Goal: Information Seeking & Learning: Learn about a topic

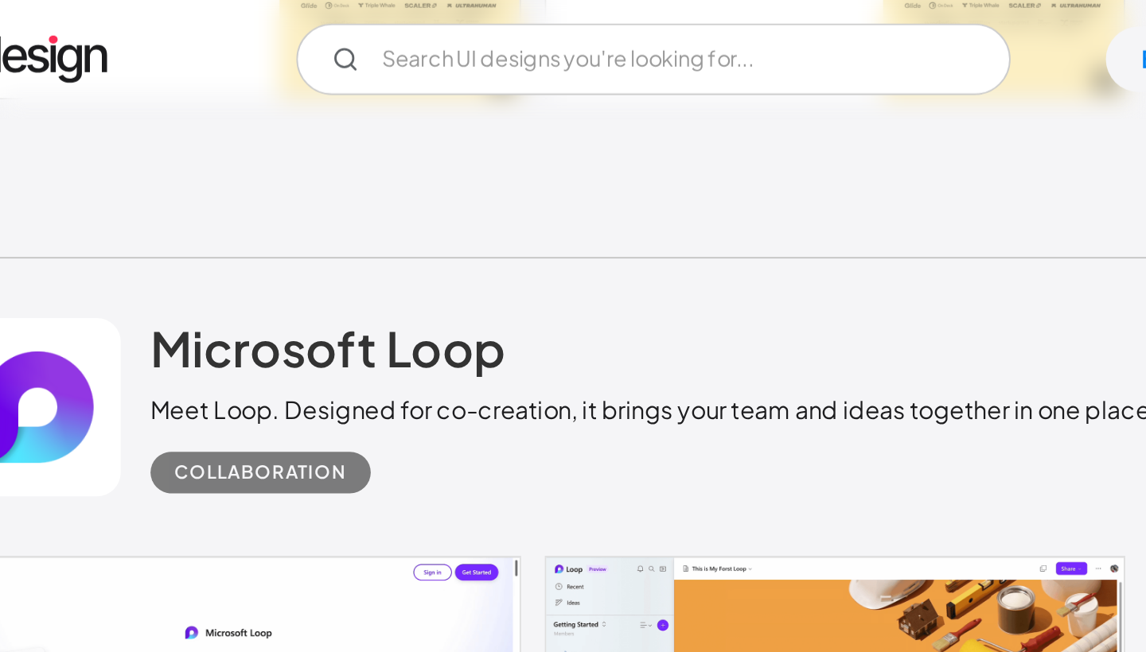
scroll to position [8777, 0]
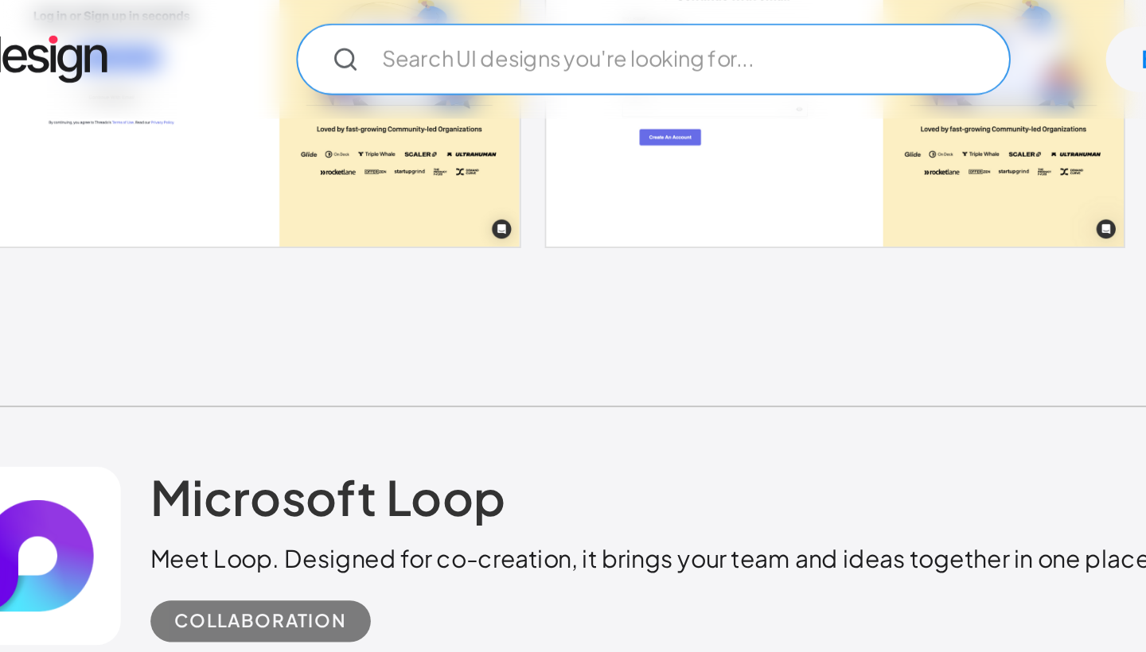
click at [380, 32] on input "Email Form" at bounding box center [476, 32] width 382 height 38
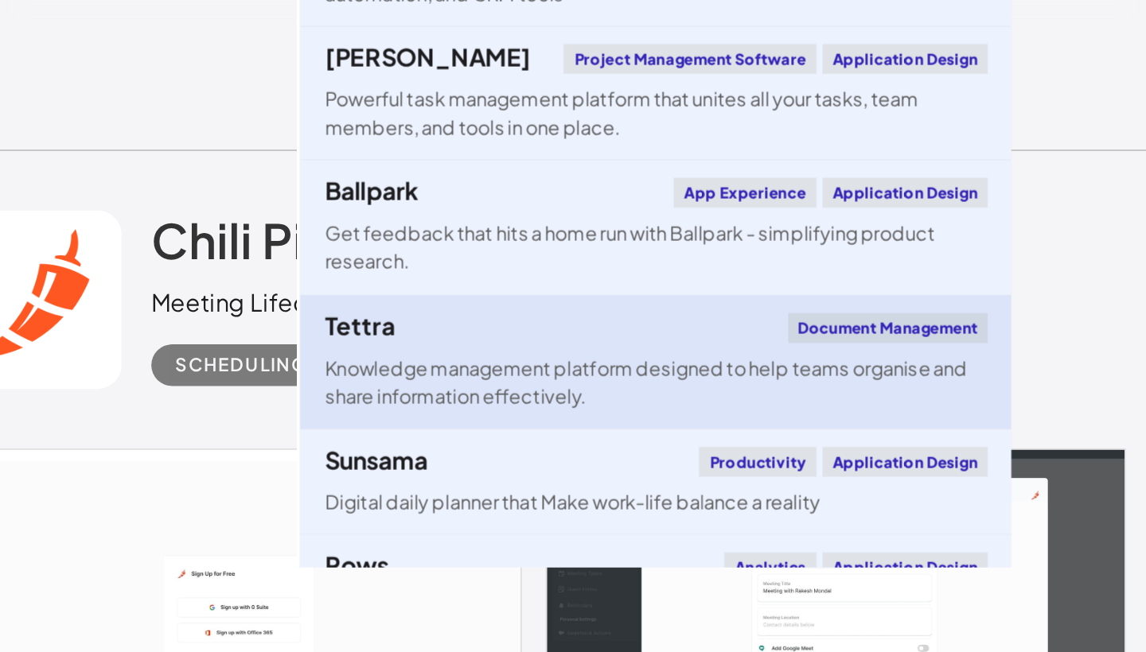
scroll to position [4899, 0]
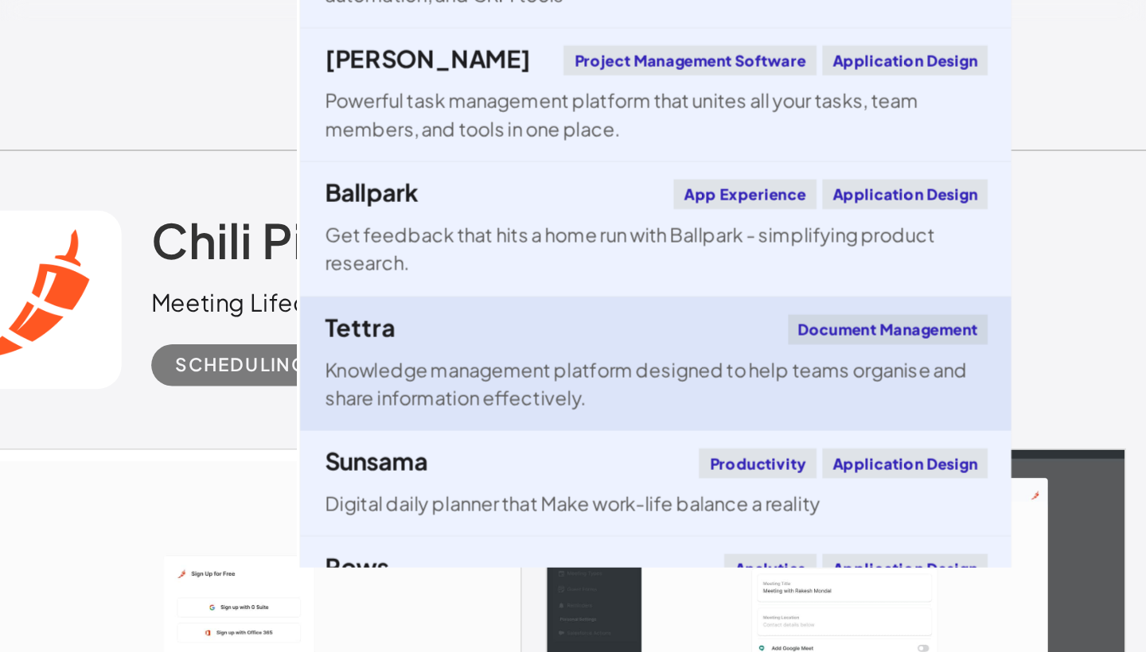
click at [382, 221] on div "Tettra Document Management" at bounding box center [476, 229] width 355 height 16
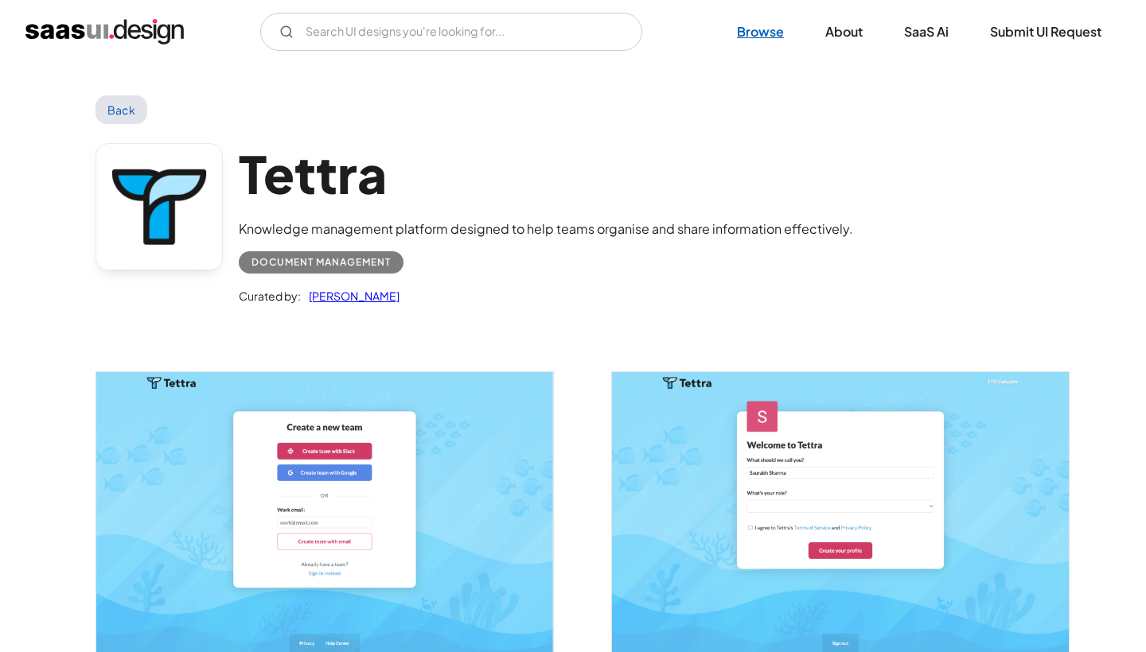
click at [770, 31] on link "Browse" at bounding box center [760, 31] width 85 height 35
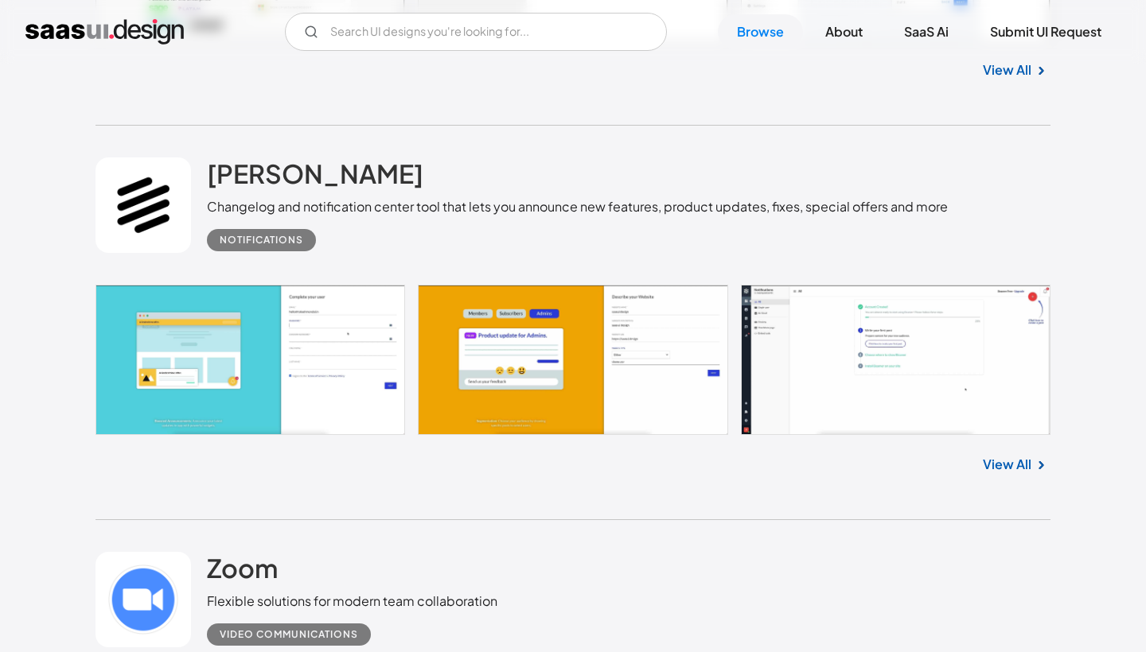
scroll to position [11837, 0]
click at [802, 214] on div "Changelog and notification center tool that lets you announce new features, pro…" at bounding box center [577, 206] width 741 height 19
click at [760, 206] on div "Changelog and notification center tool that lets you announce new features, pro…" at bounding box center [577, 206] width 741 height 19
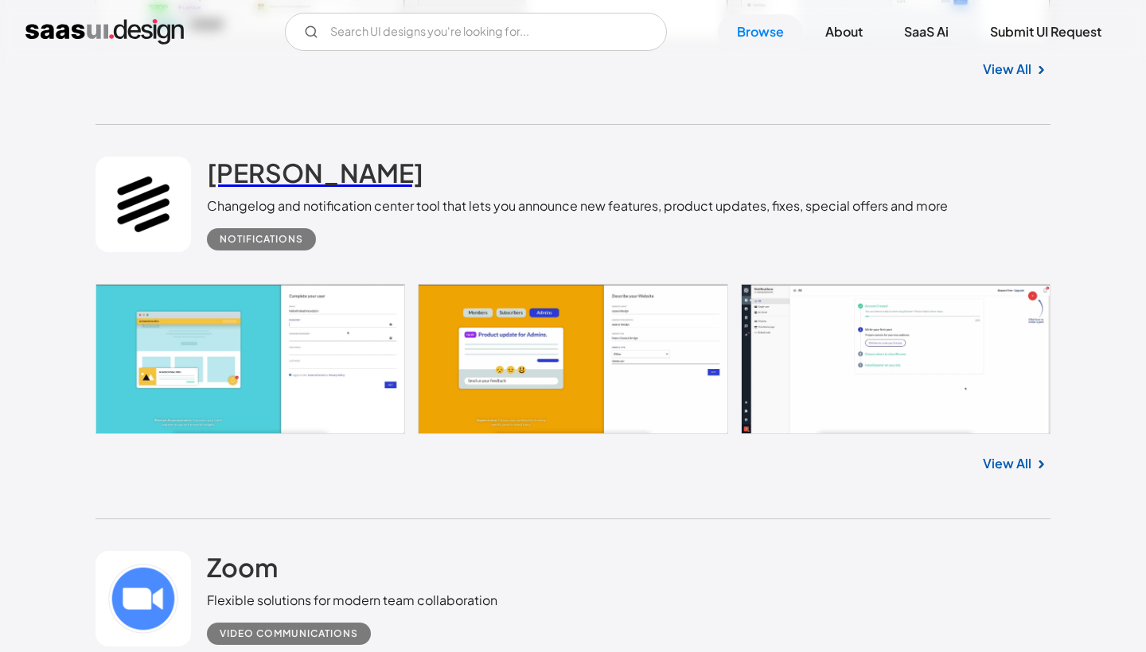
click at [279, 170] on h2 "[PERSON_NAME]" at bounding box center [315, 173] width 216 height 32
